Goal: Task Accomplishment & Management: Use online tool/utility

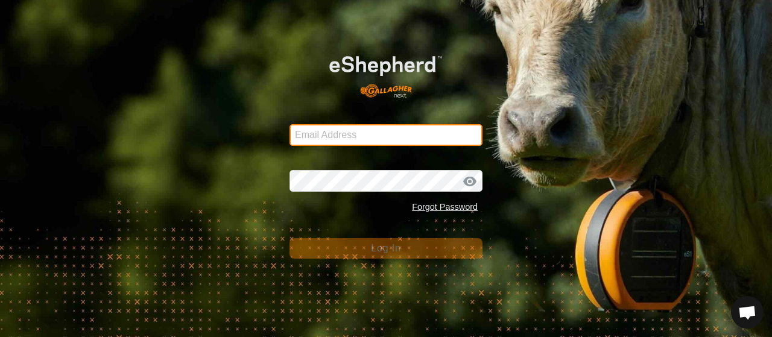
click at [347, 138] on input "Email Address" at bounding box center [385, 135] width 193 height 22
type input "[EMAIL_ADDRESS][DOMAIN_NAME]"
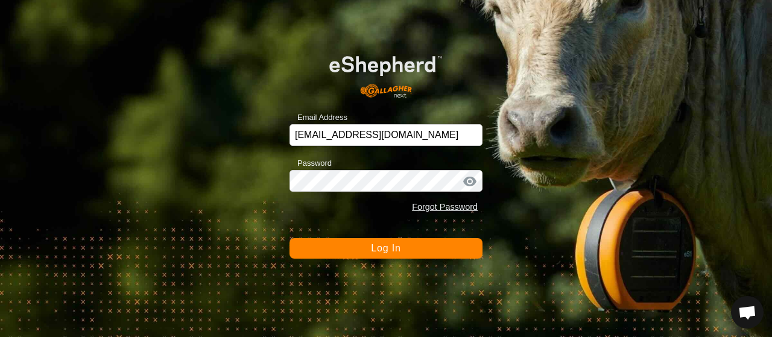
click at [382, 248] on span "Log In" at bounding box center [386, 248] width 30 height 10
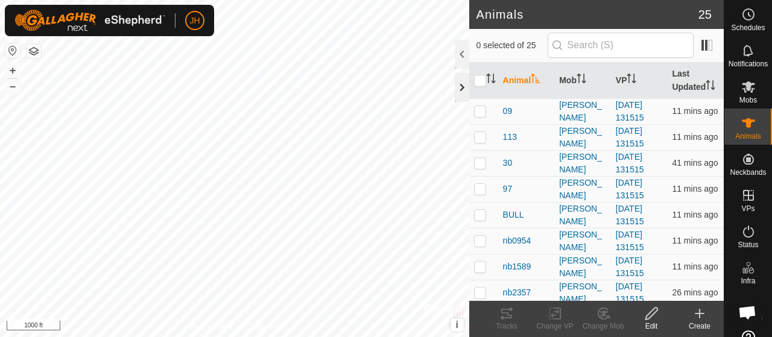
click at [462, 86] on div at bounding box center [462, 87] width 14 height 29
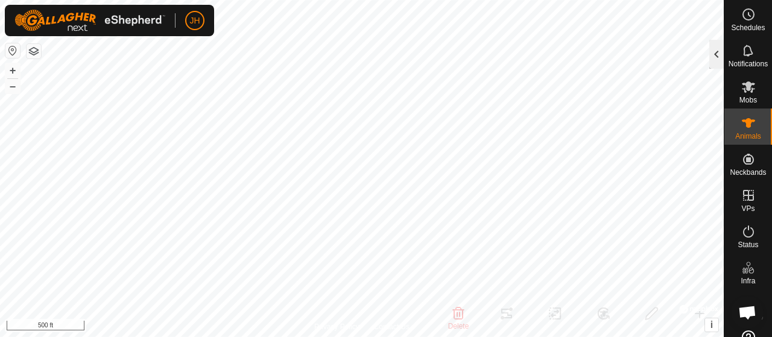
click at [717, 53] on div at bounding box center [716, 54] width 14 height 29
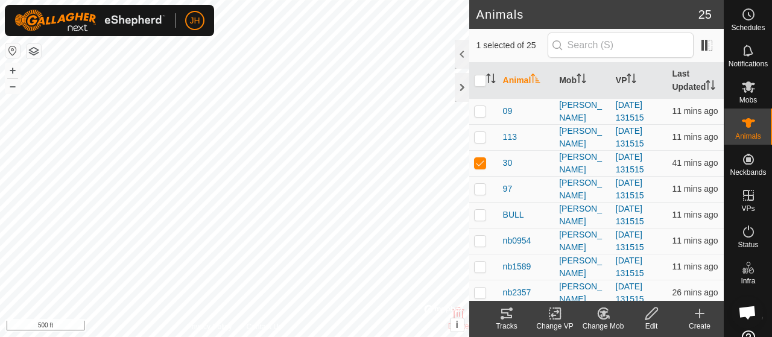
click at [512, 323] on div "Tracks" at bounding box center [506, 326] width 48 height 11
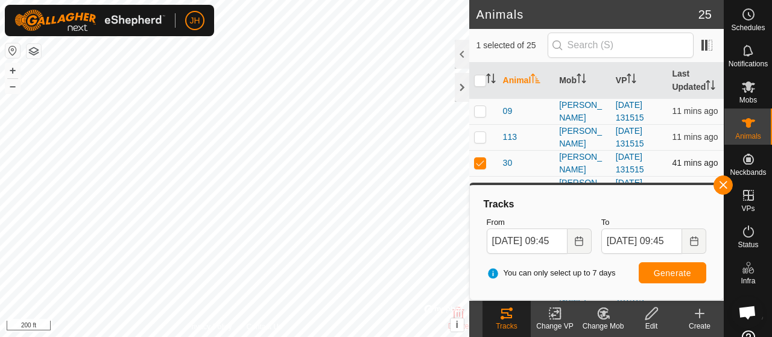
click at [484, 168] on p-checkbox at bounding box center [480, 163] width 12 height 10
checkbox input "false"
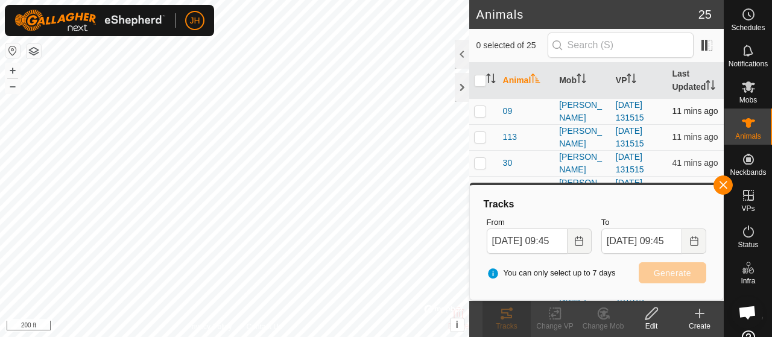
click at [480, 124] on td at bounding box center [483, 111] width 29 height 26
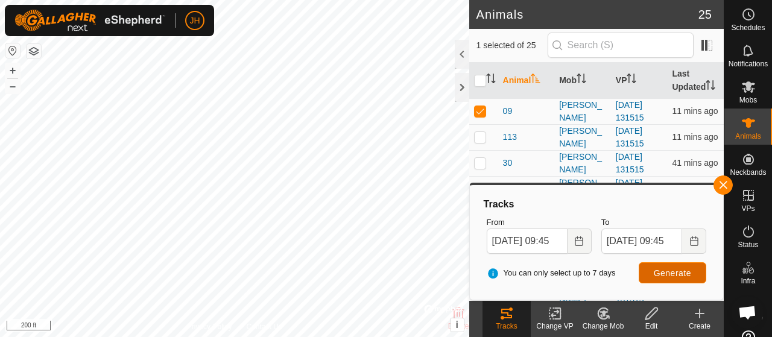
click at [672, 278] on button "Generate" at bounding box center [672, 272] width 68 height 21
click at [338, 336] on html "JH Schedules Notifications Mobs Animals Neckbands VPs Status Infra Heatmap Help…" at bounding box center [386, 168] width 772 height 337
click at [485, 116] on p-checkbox at bounding box center [480, 111] width 12 height 10
checkbox input "false"
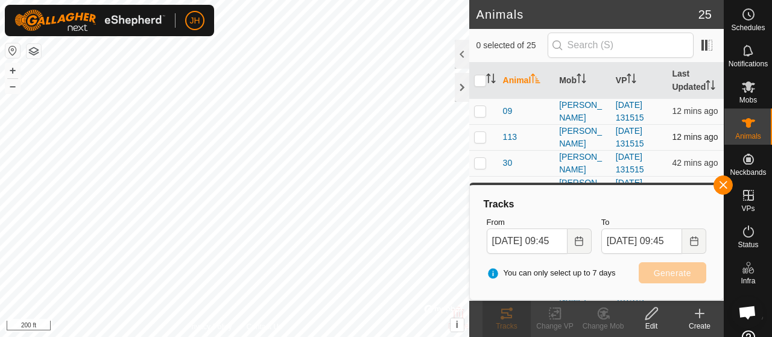
scroll to position [60, 0]
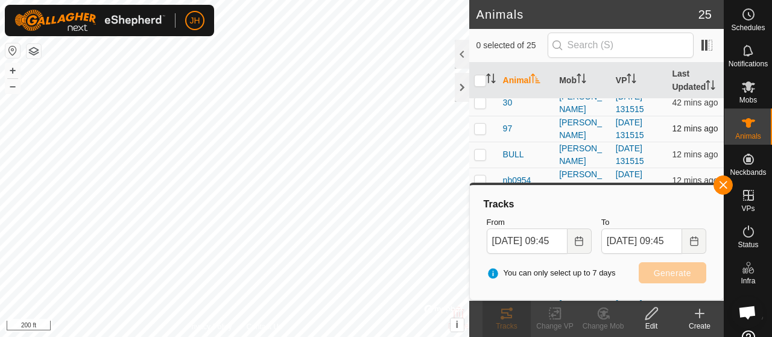
click at [486, 142] on td at bounding box center [483, 129] width 29 height 26
checkbox input "true"
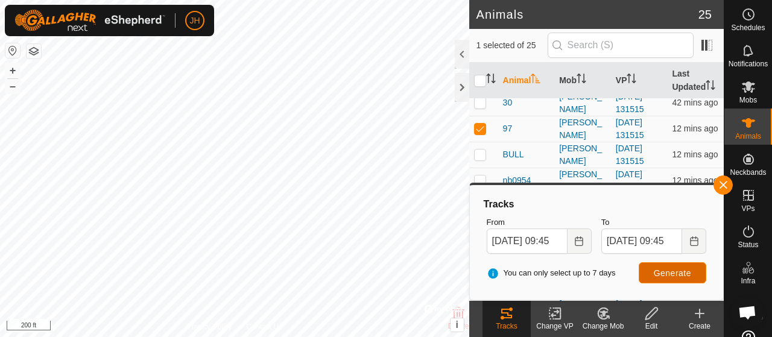
click at [657, 278] on button "Generate" at bounding box center [672, 272] width 68 height 21
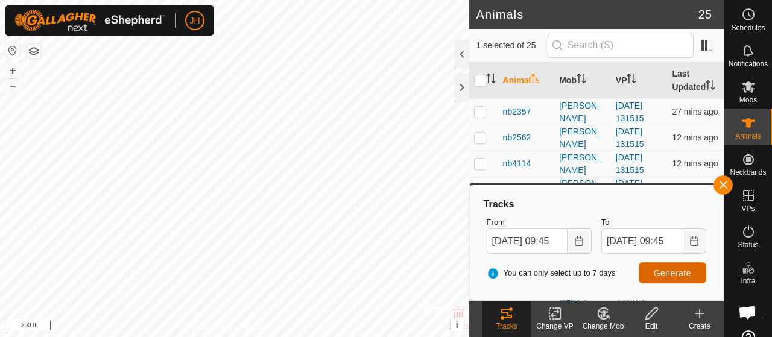
scroll to position [241, 0]
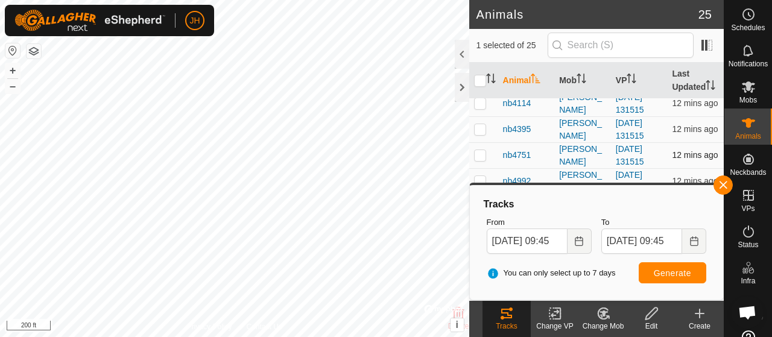
click at [483, 160] on p-checkbox at bounding box center [480, 155] width 12 height 10
checkbox input "true"
click at [658, 274] on span "Generate" at bounding box center [671, 273] width 37 height 10
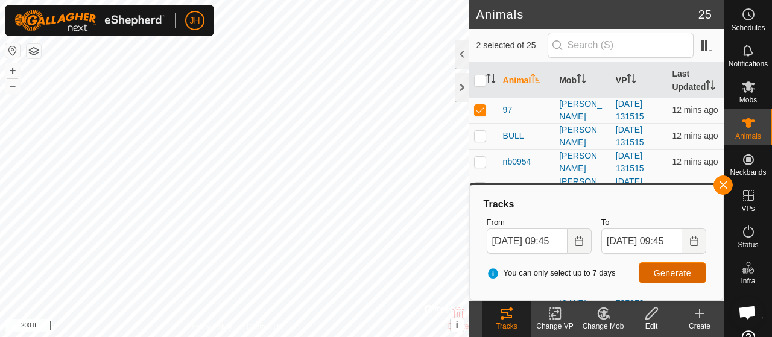
scroll to position [60, 0]
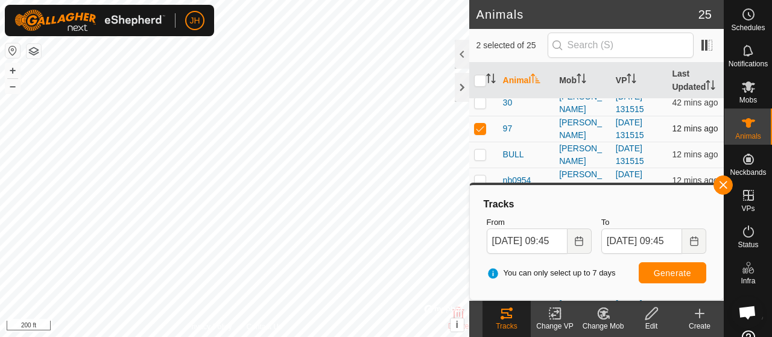
click at [476, 133] on p-checkbox at bounding box center [480, 129] width 12 height 10
checkbox input "false"
click at [671, 274] on span "Generate" at bounding box center [671, 273] width 37 height 10
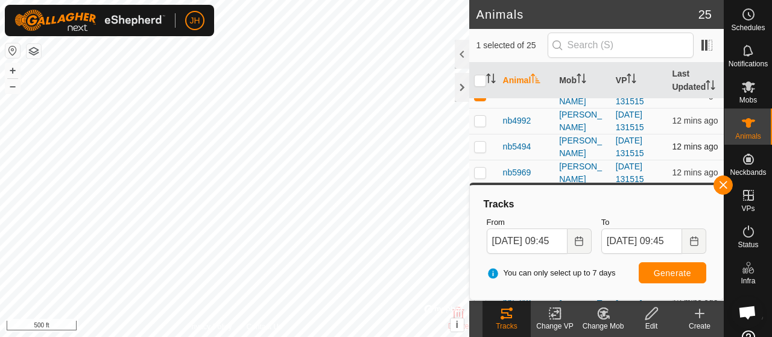
scroll to position [241, 0]
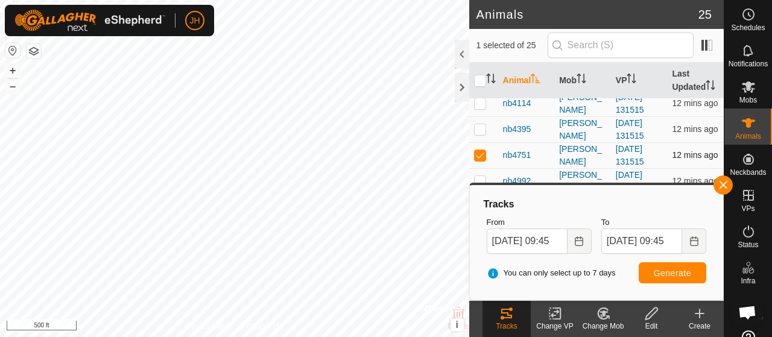
click at [482, 160] on p-checkbox at bounding box center [480, 155] width 12 height 10
checkbox input "false"
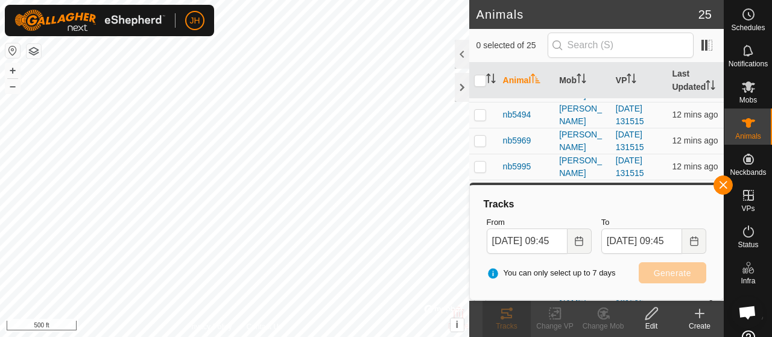
scroll to position [362, 0]
click at [483, 169] on p-checkbox at bounding box center [480, 164] width 12 height 10
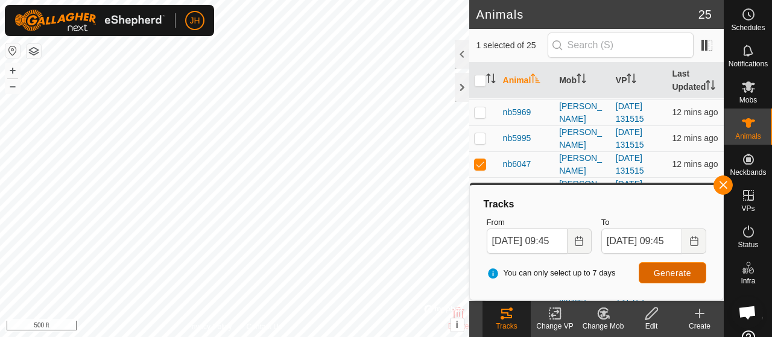
click at [661, 272] on span "Generate" at bounding box center [671, 273] width 37 height 10
click at [480, 169] on p-checkbox at bounding box center [480, 164] width 12 height 10
checkbox input "false"
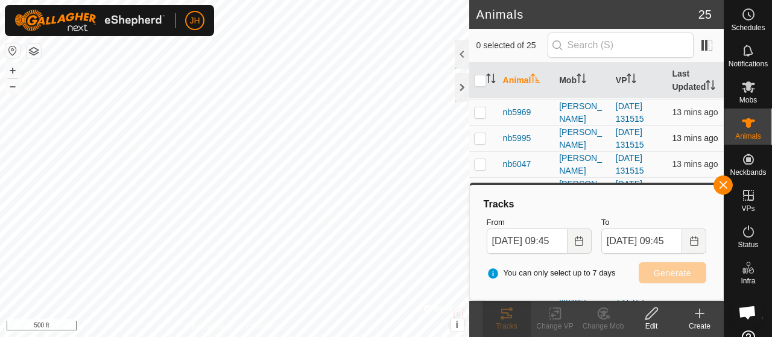
click at [481, 151] on td at bounding box center [483, 138] width 29 height 26
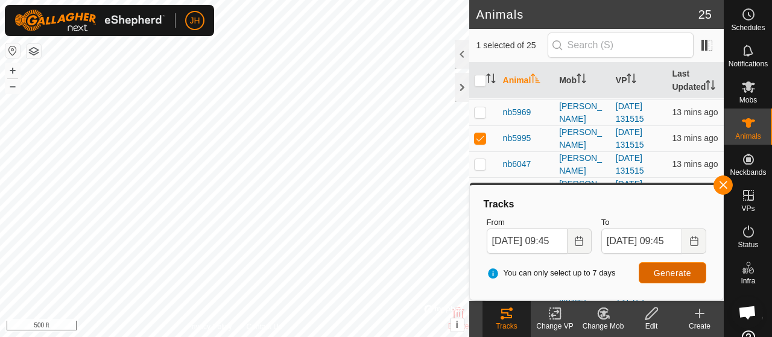
click at [666, 272] on span "Generate" at bounding box center [671, 273] width 37 height 10
click at [481, 143] on p-checkbox at bounding box center [480, 138] width 12 height 10
checkbox input "false"
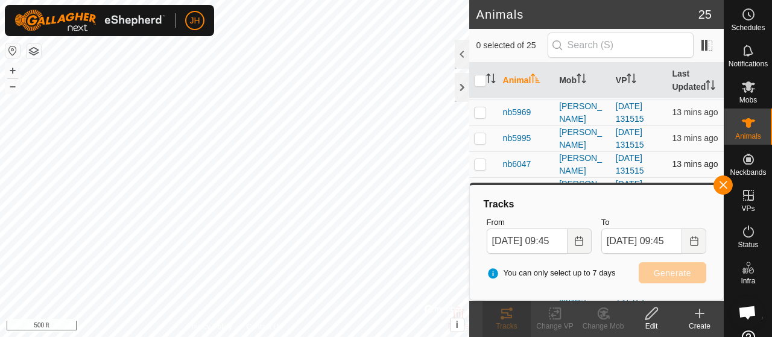
click at [482, 169] on p-checkbox at bounding box center [480, 164] width 12 height 10
checkbox input "true"
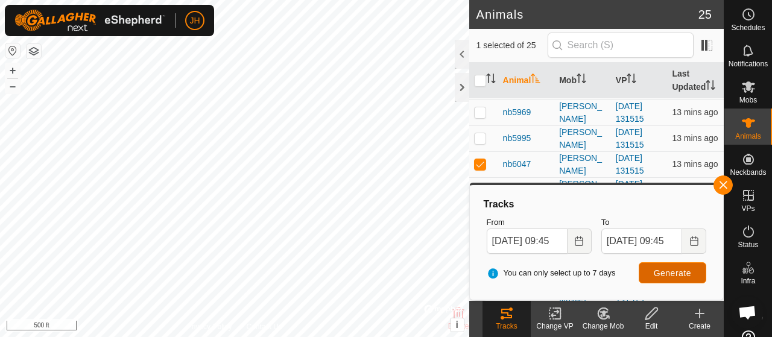
click at [670, 275] on span "Generate" at bounding box center [671, 273] width 37 height 10
